Goal: Information Seeking & Learning: Learn about a topic

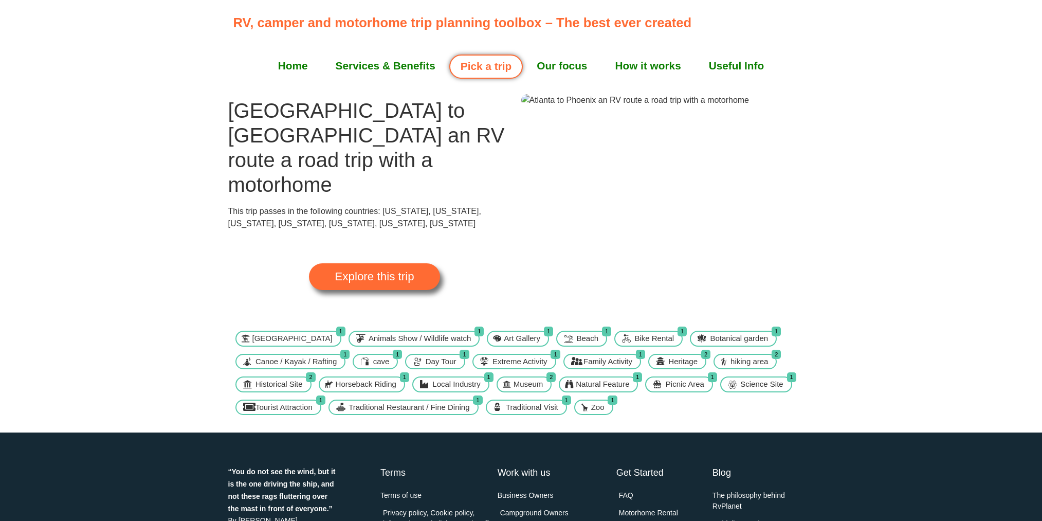
click at [89, 233] on section "[GEOGRAPHIC_DATA] to [GEOGRAPHIC_DATA] an RV route a road trip with a motorhome…" at bounding box center [521, 208] width 1042 height 229
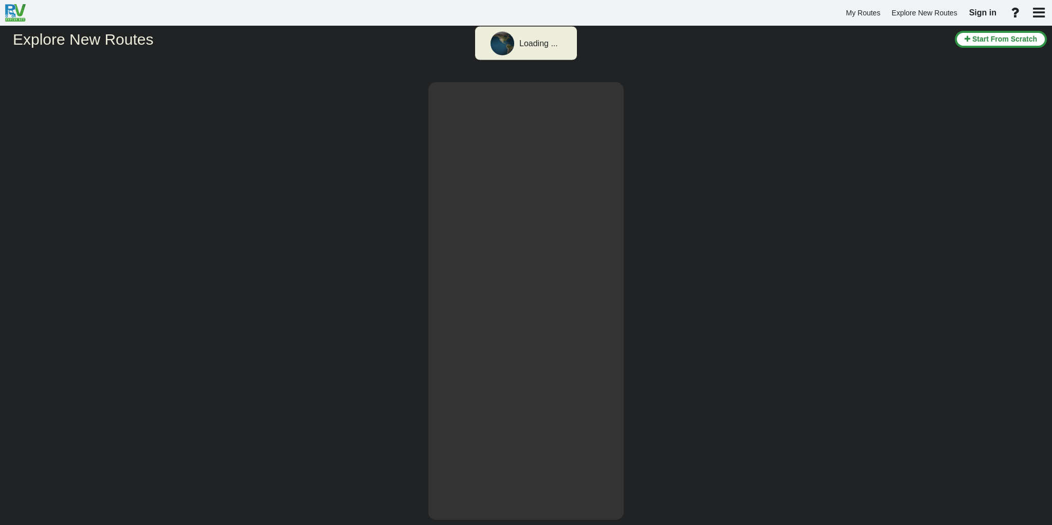
click at [282, 240] on div at bounding box center [526, 289] width 1052 height 471
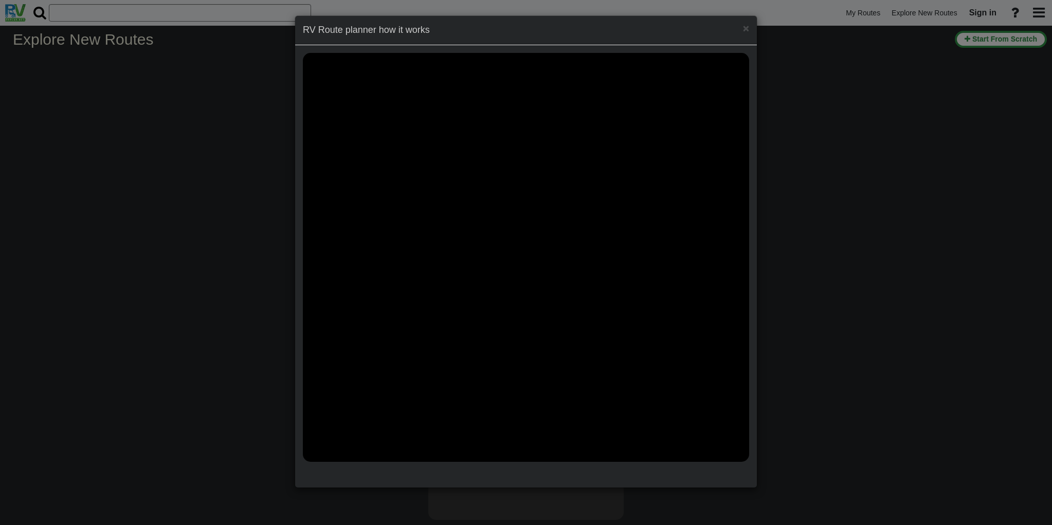
select select "number:2"
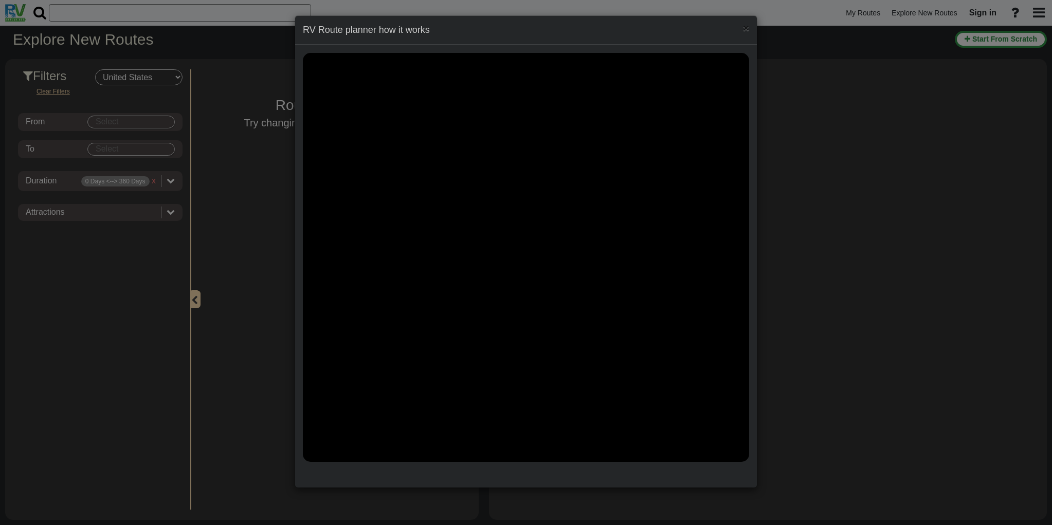
click at [746, 29] on span "×" at bounding box center [746, 28] width 6 height 12
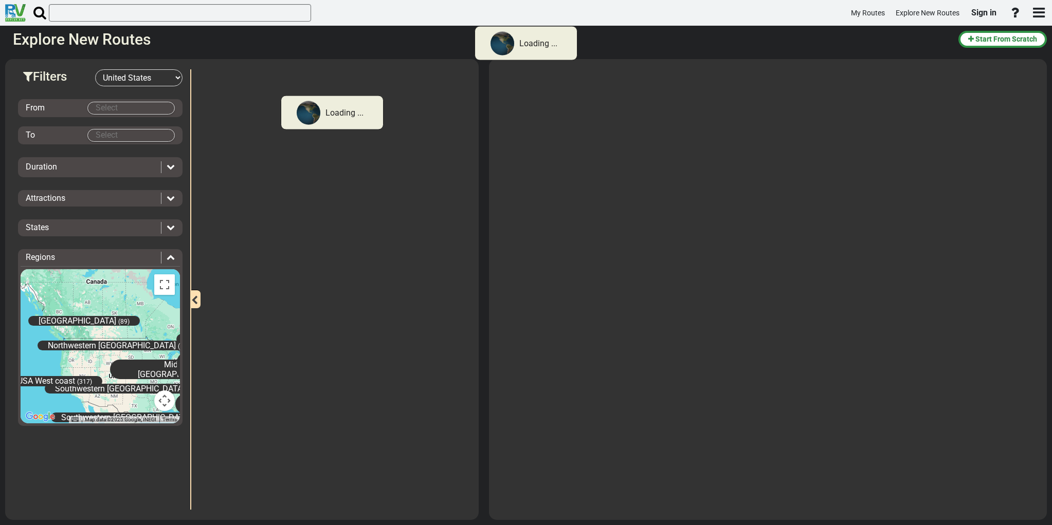
click at [64, 110] on div "From" at bounding box center [57, 108] width 62 height 12
click at [63, 108] on div "From" at bounding box center [57, 108] width 62 height 12
drag, startPoint x: 59, startPoint y: 105, endPoint x: 127, endPoint y: 118, distance: 69.6
click at [59, 105] on div "From" at bounding box center [57, 108] width 62 height 12
click at [130, 118] on div "From To Duration Attractions Add to bucket list:" at bounding box center [100, 260] width 165 height 349
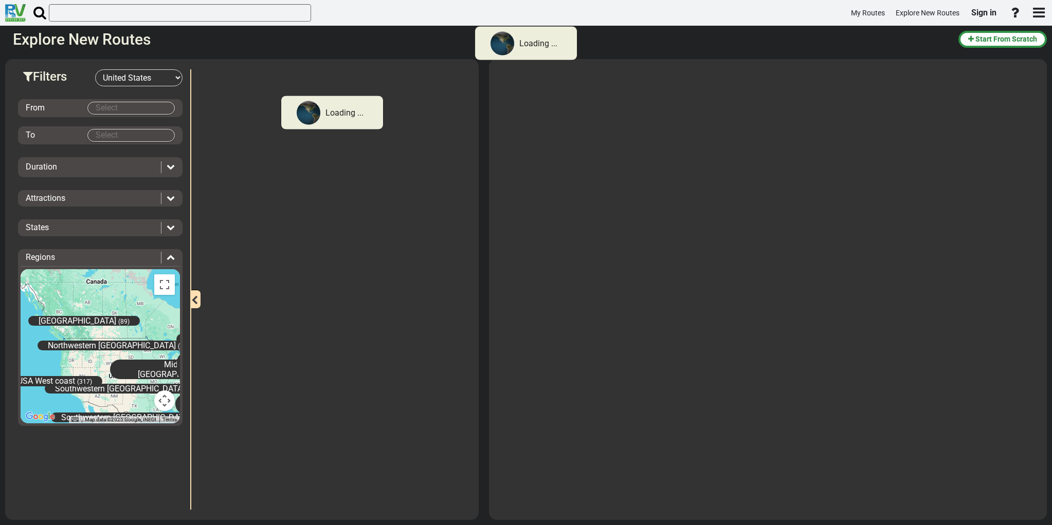
click at [128, 107] on body "Loading ... My Routes Explore New Routes Sign in × Name" at bounding box center [526, 262] width 1052 height 525
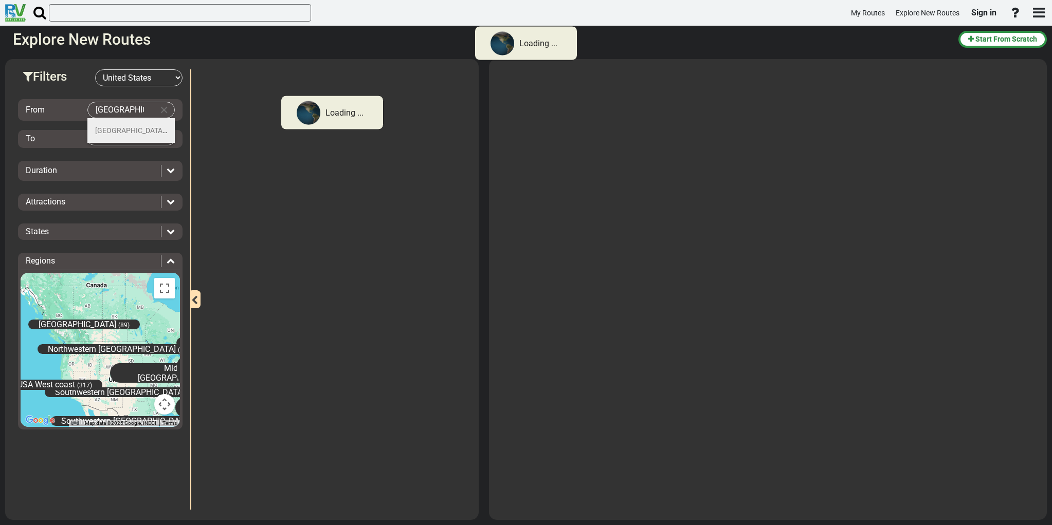
click at [108, 130] on span "Atlanta" at bounding box center [131, 130] width 72 height 8
type input "Atlanta"
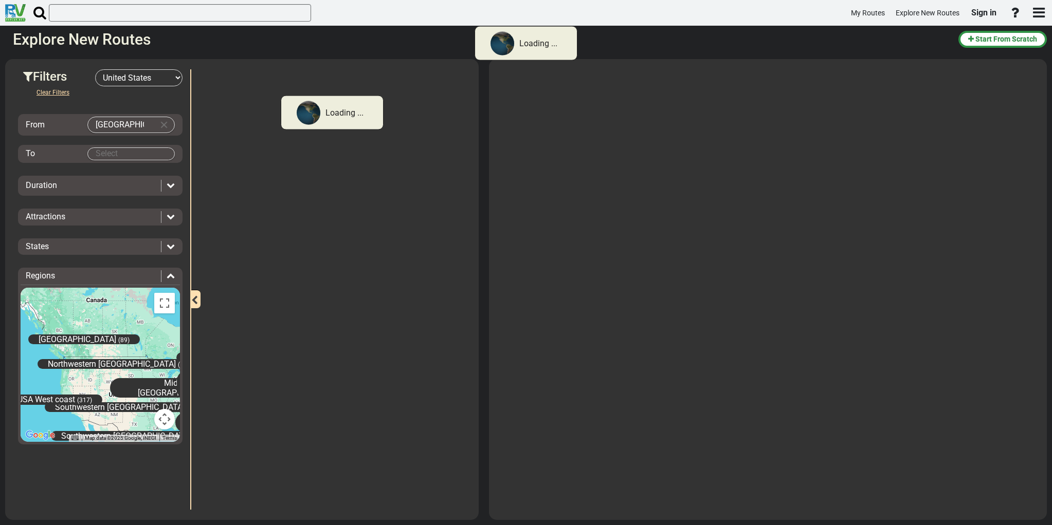
click at [118, 148] on body "Loading ... My Routes Explore New Routes Sign in × Name" at bounding box center [526, 262] width 1052 height 525
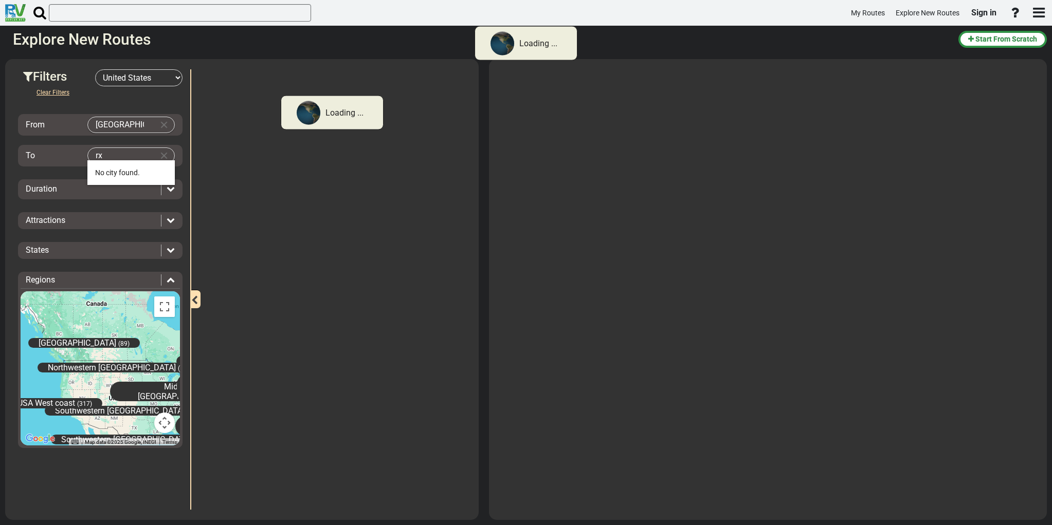
type input "r"
click at [137, 155] on body "Loading ... My Routes Explore New Routes Sign in × Name" at bounding box center [526, 262] width 1052 height 525
type input "phoenix, Az"
click at [111, 125] on input "Atlanta" at bounding box center [121, 124] width 66 height 15
click at [125, 125] on input "Atlanta" at bounding box center [121, 124] width 66 height 15
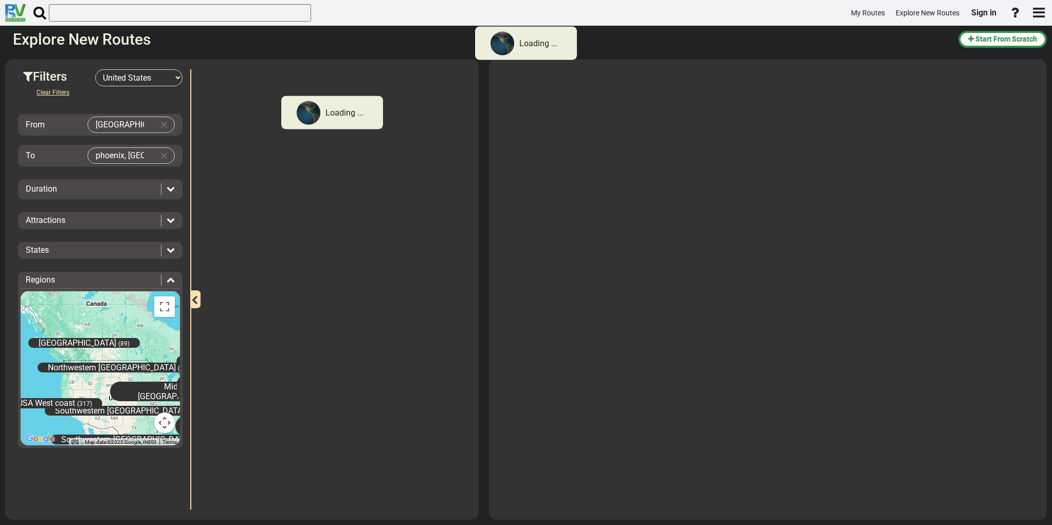
click at [70, 191] on div "Duration" at bounding box center [91, 190] width 130 height 12
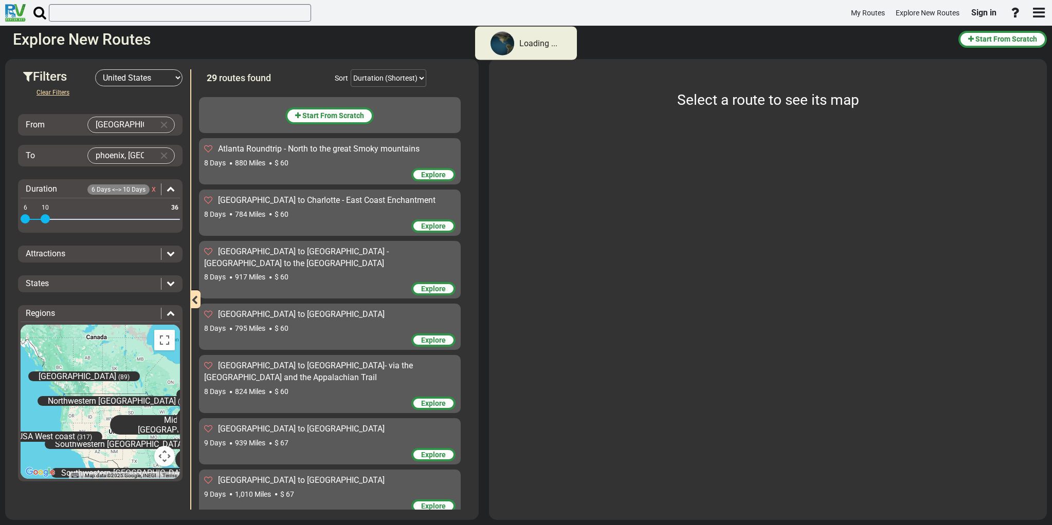
drag, startPoint x: 175, startPoint y: 219, endPoint x: 45, endPoint y: 217, distance: 130.1
click at [45, 217] on span at bounding box center [45, 218] width 9 height 9
click at [158, 107] on div "Clear Filters From Atlanta To phoenix, Az Duration 6 Days <--> 10 Days x 6 36 6…" at bounding box center [100, 288] width 165 height 405
click at [402, 75] on select "Durtation (Shortest) Durtation (Longest) Distance (Shortest) Distance (Longest)…" at bounding box center [389, 77] width 76 height 17
click at [351, 69] on select "Durtation (Shortest) Durtation (Longest) Distance (Shortest) Distance (Longest)…" at bounding box center [389, 77] width 76 height 17
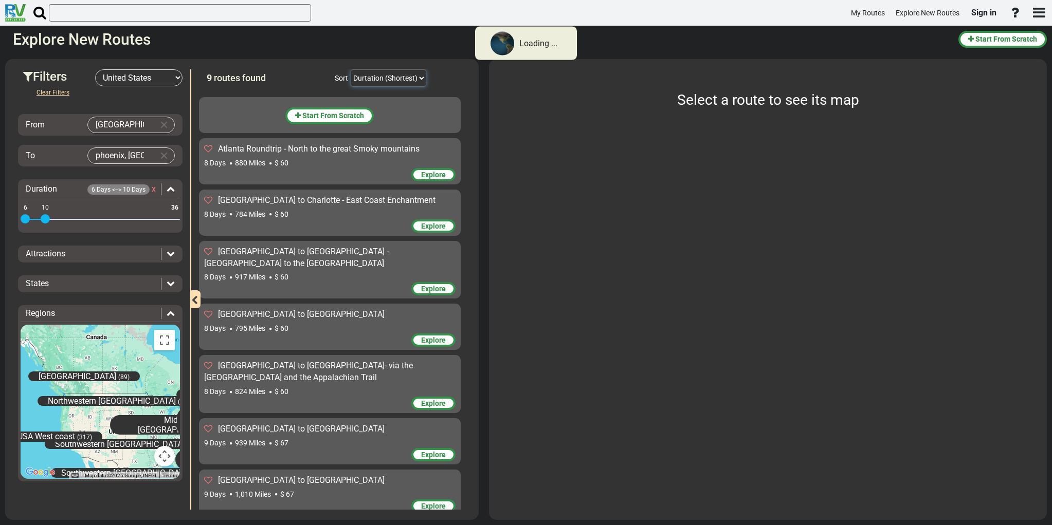
click at [416, 81] on select "Durtation (Shortest) Durtation (Longest) Distance (Shortest) Distance (Longest)…" at bounding box center [389, 77] width 76 height 17
